Goal: Task Accomplishment & Management: Manage account settings

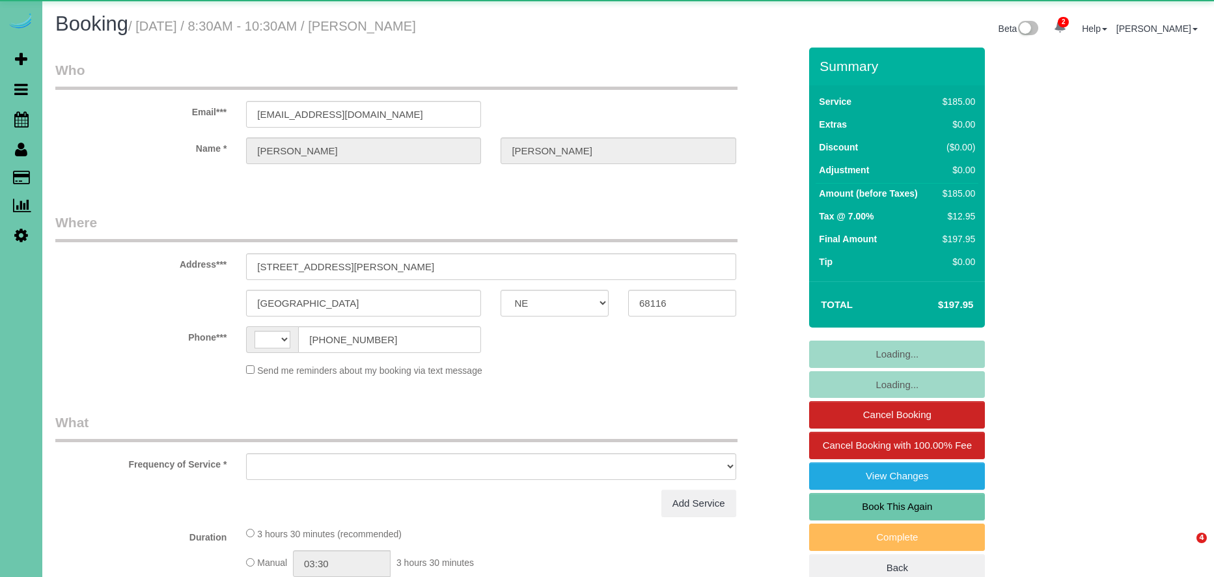
select select "NE"
select select "string:US"
select select "object:643"
select select "string:fspay-6e5d7215-704a-41f0-8de3-ab6691c3d4f1"
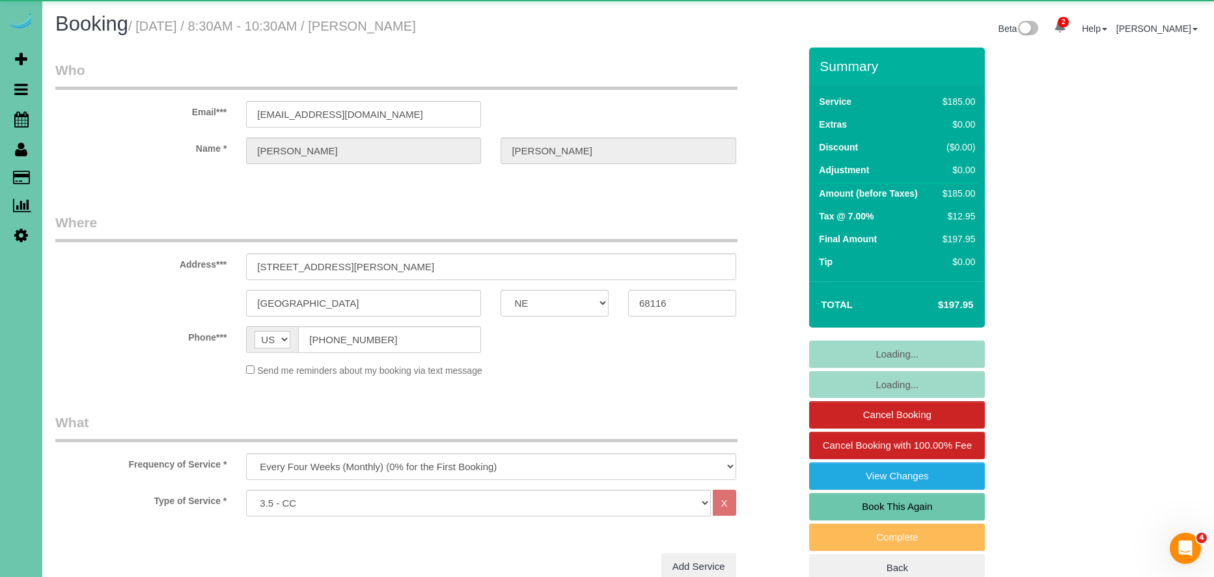
select select "object:662"
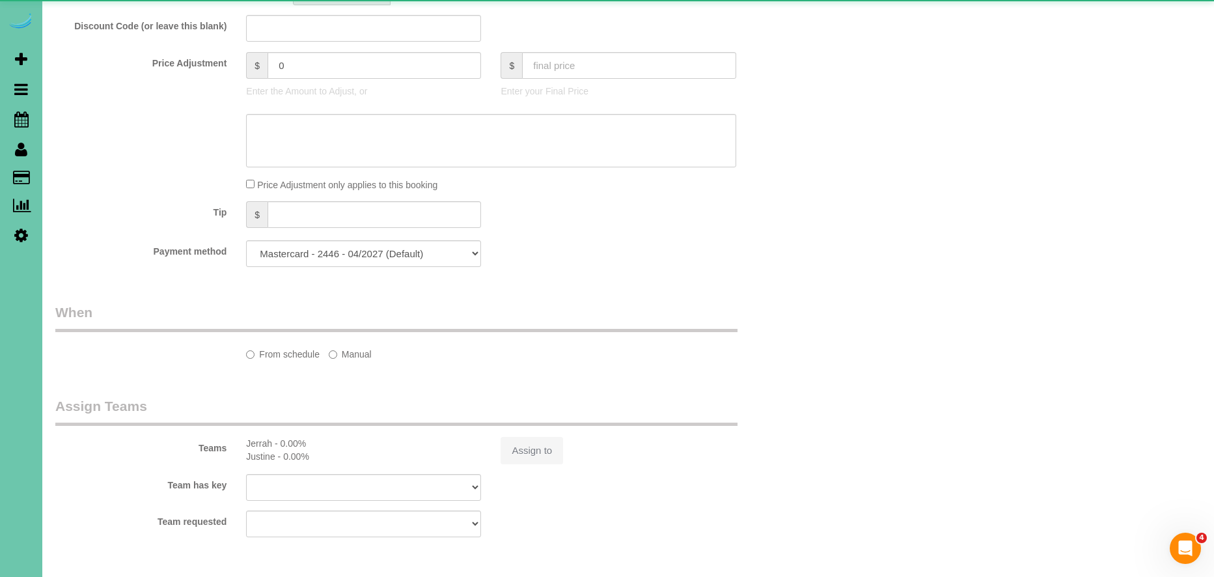
select select "number:37"
select select "number:42"
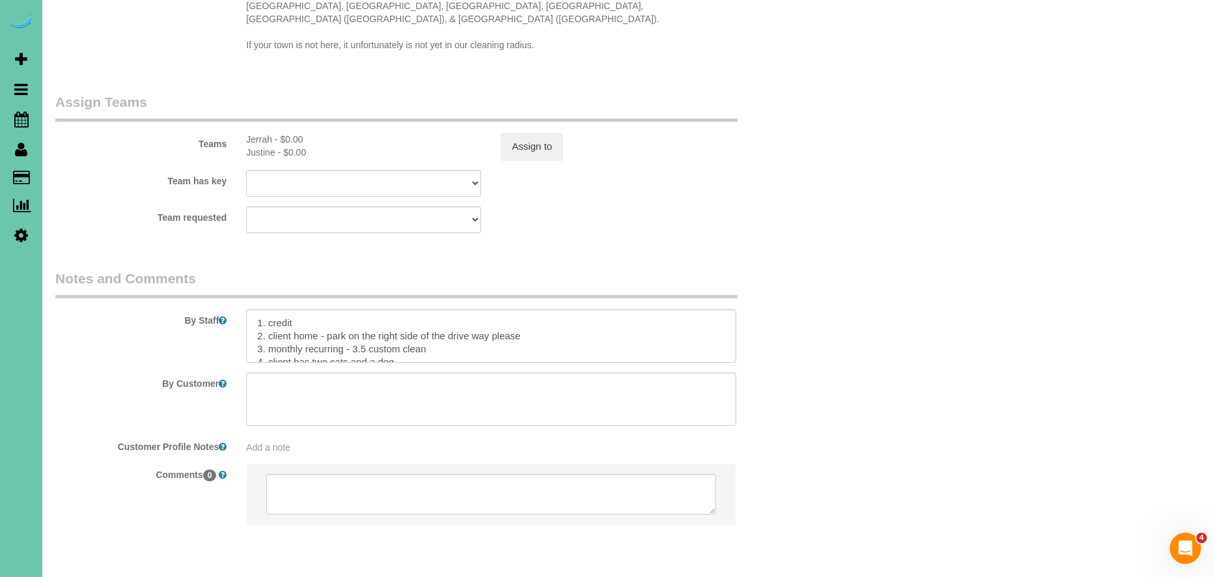
scroll to position [1326, 0]
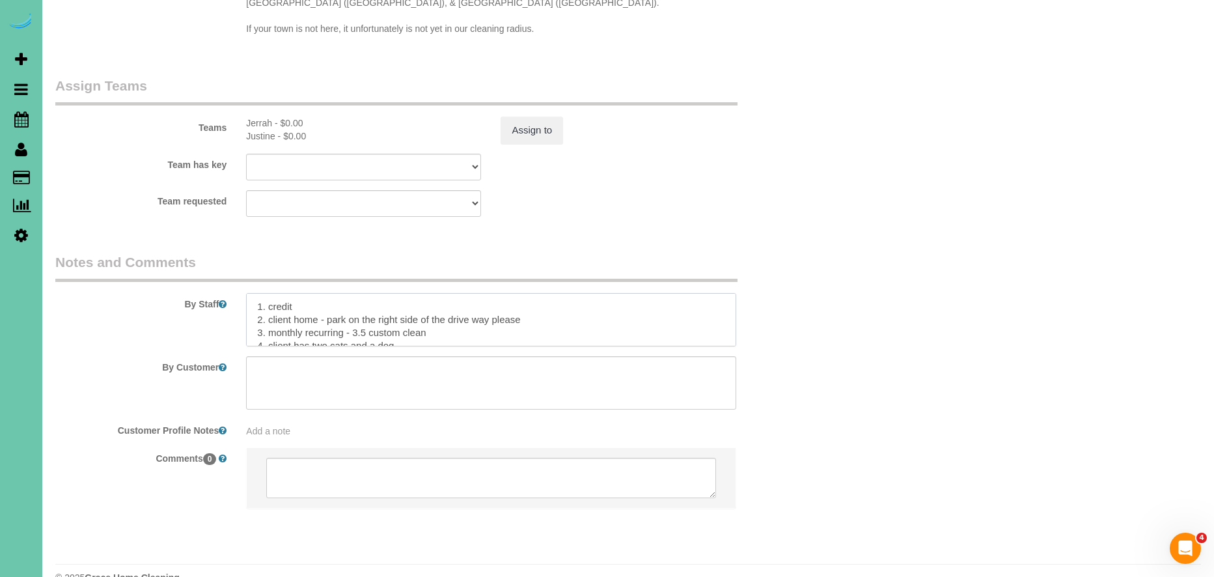
drag, startPoint x: 268, startPoint y: 292, endPoint x: 541, endPoint y: 288, distance: 272.8
click at [541, 293] on textarea at bounding box center [491, 319] width 490 height 53
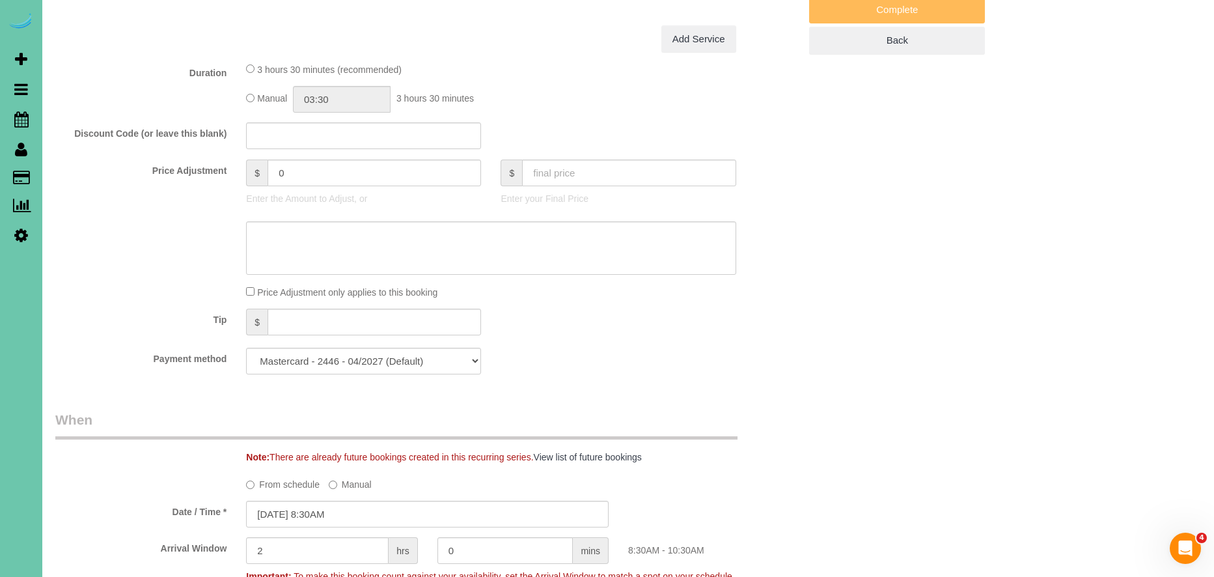
scroll to position [0, 0]
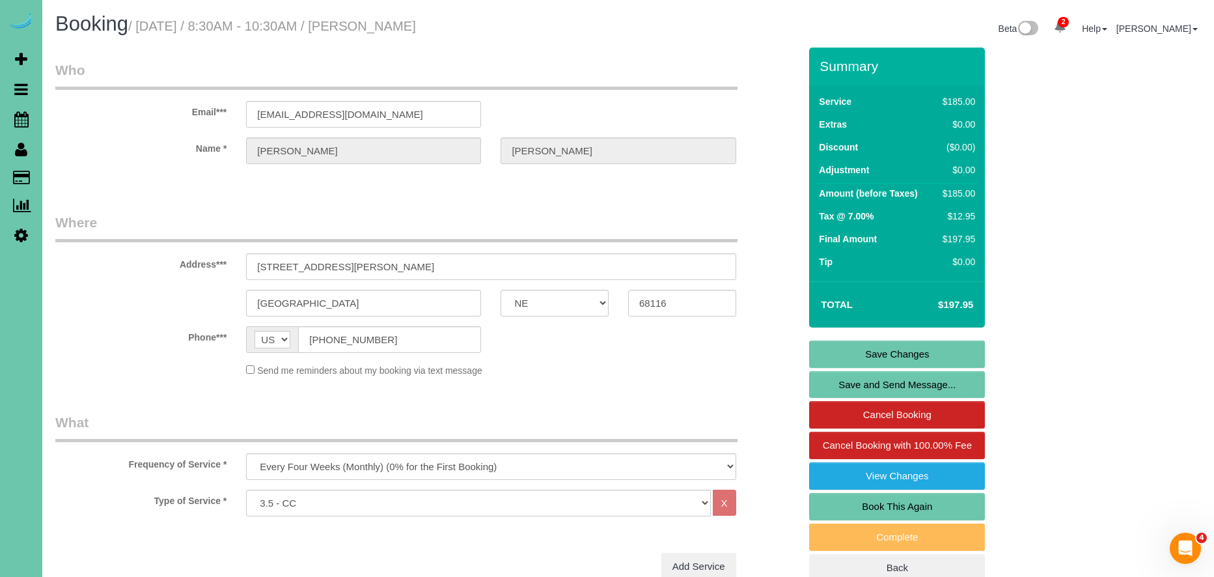
type textarea "1. credit 2. Door code 2224 3. monthly recurring - 3.5 custom clean 4. client h…"
click at [909, 352] on link "Save Changes" at bounding box center [897, 353] width 176 height 27
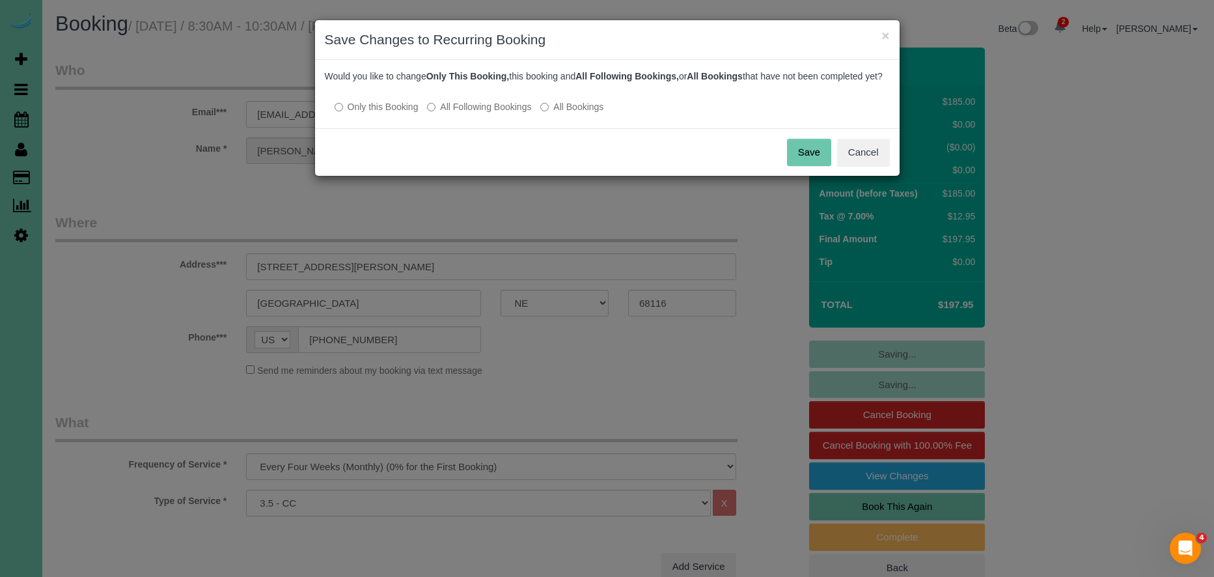
click at [814, 166] on button "Save" at bounding box center [809, 152] width 44 height 27
